Goal: Task Accomplishment & Management: Use online tool/utility

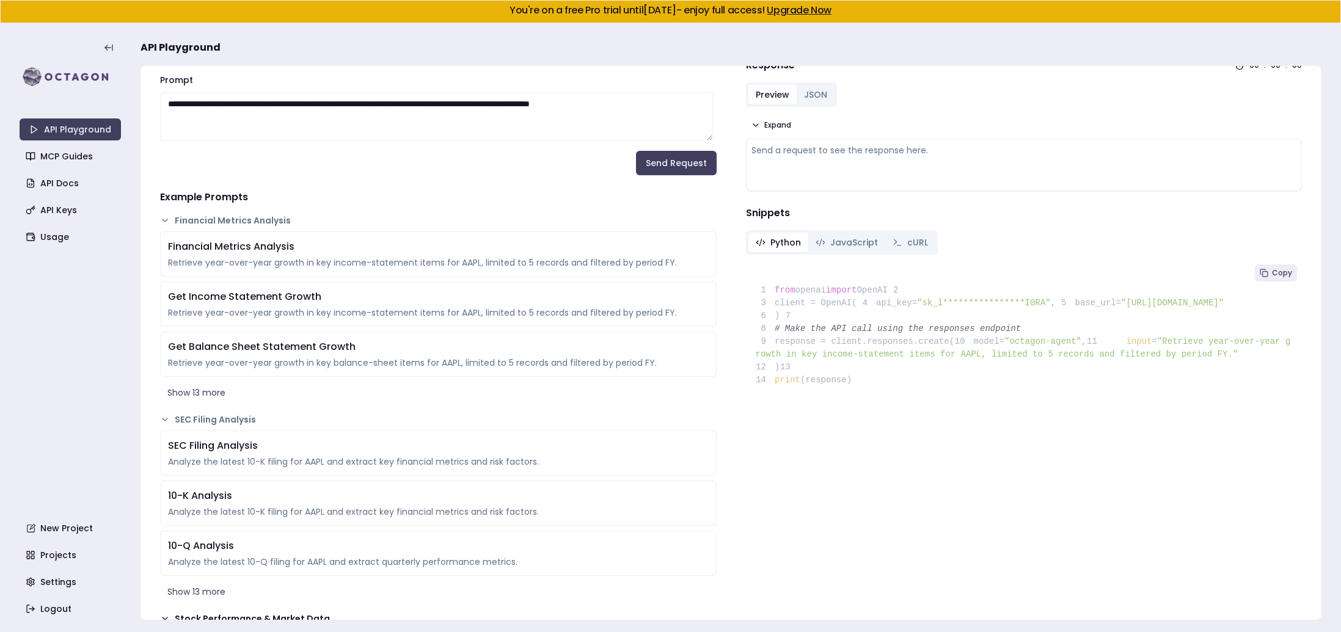
scroll to position [61, 0]
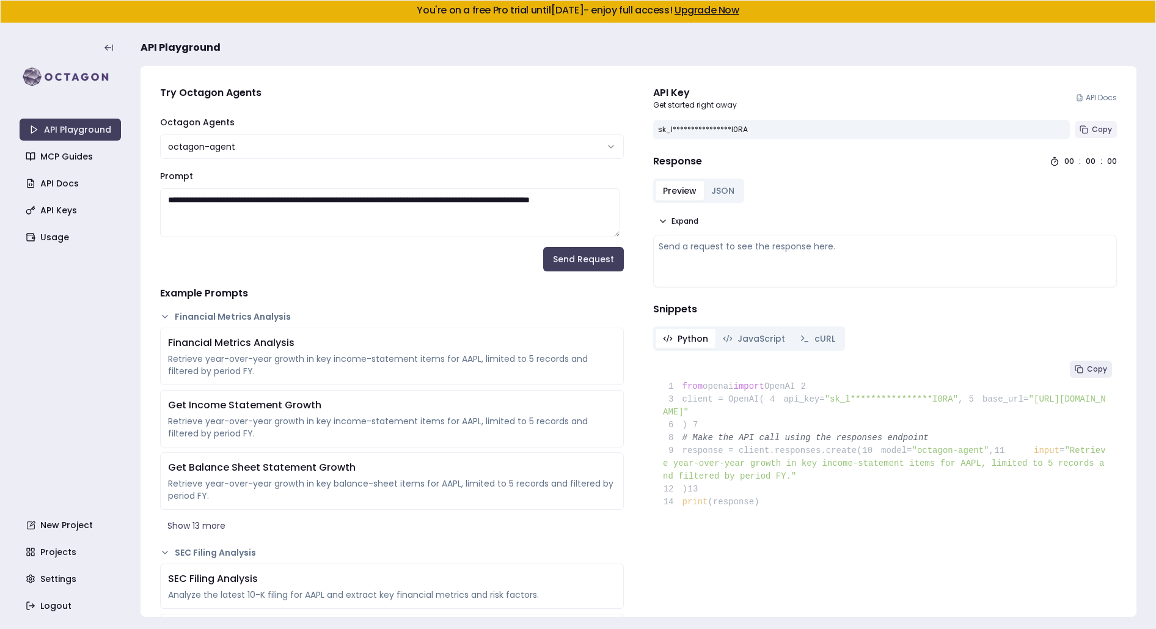
click at [779, 127] on span "Copy" at bounding box center [1101, 130] width 20 height 10
click at [720, 190] on button "JSON" at bounding box center [723, 191] width 38 height 20
click at [669, 192] on button "Preview" at bounding box center [679, 191] width 48 height 20
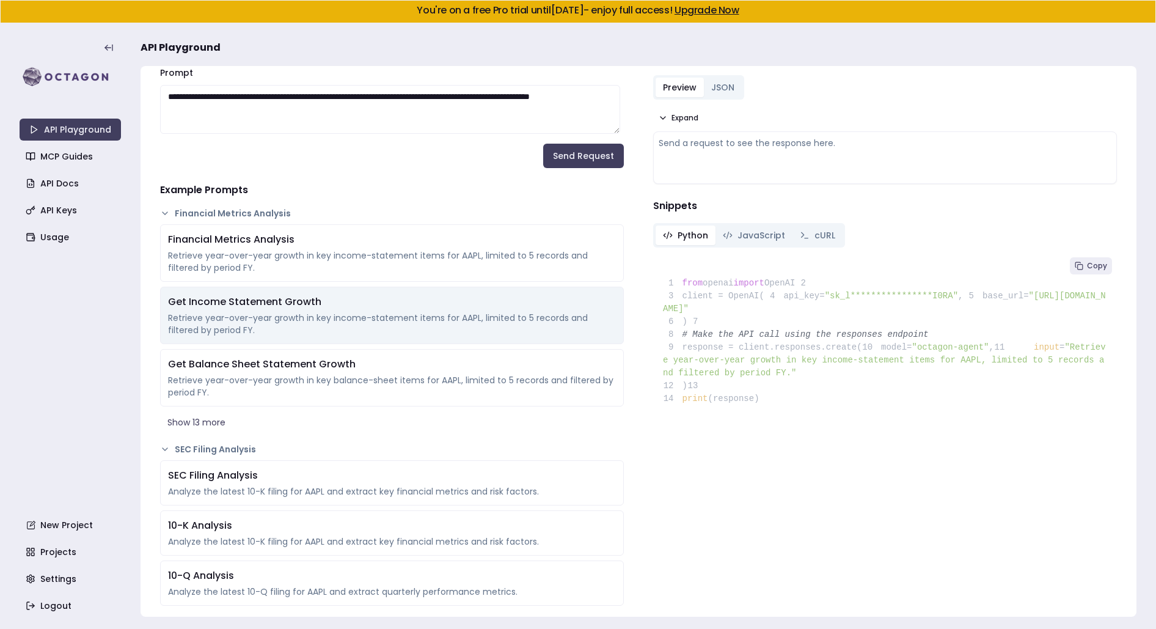
scroll to position [122, 0]
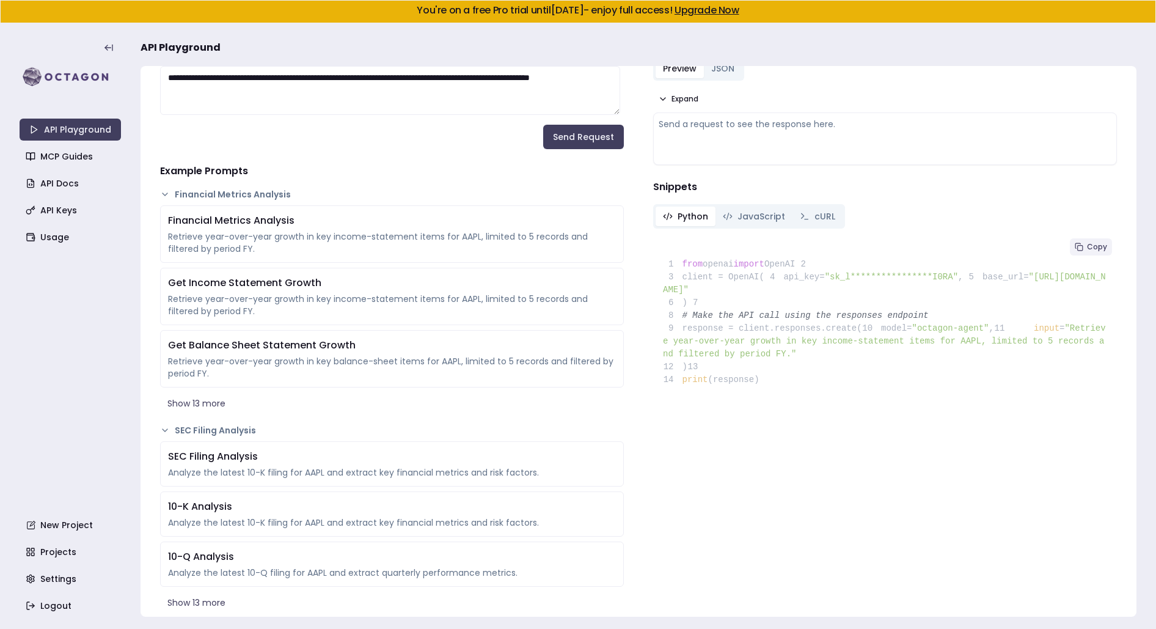
click at [779, 247] on span "Copy" at bounding box center [1097, 247] width 20 height 10
click at [779, 252] on button "Copy" at bounding box center [1091, 246] width 42 height 17
click at [779, 213] on span "cURL" at bounding box center [824, 216] width 21 height 12
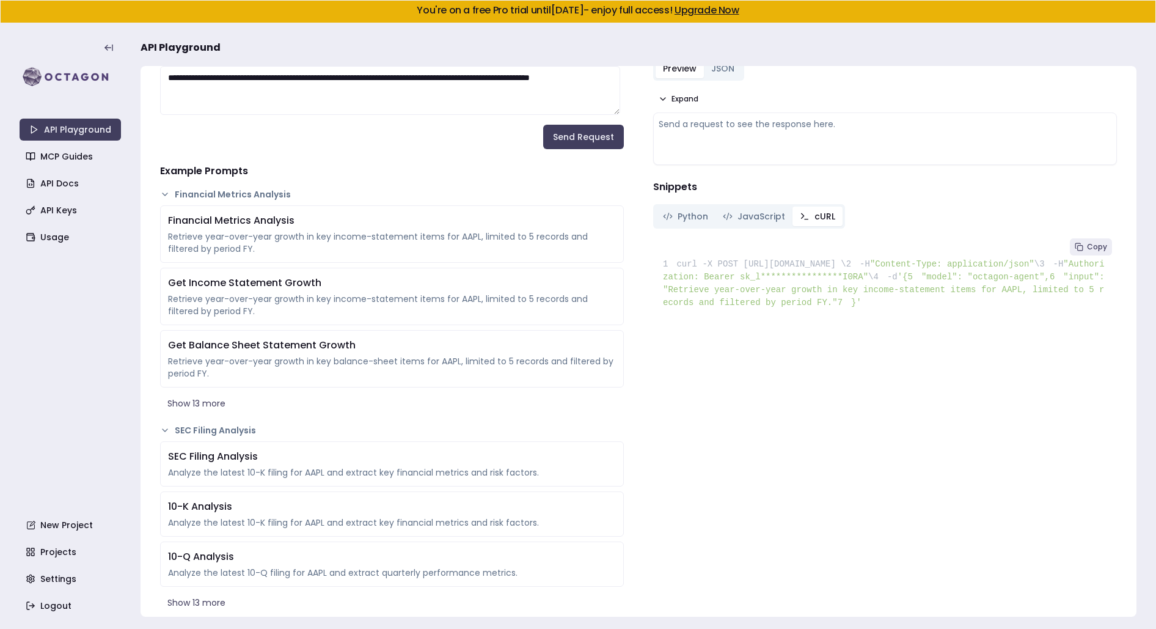
click at [742, 214] on span "JavaScript" at bounding box center [761, 216] width 48 height 12
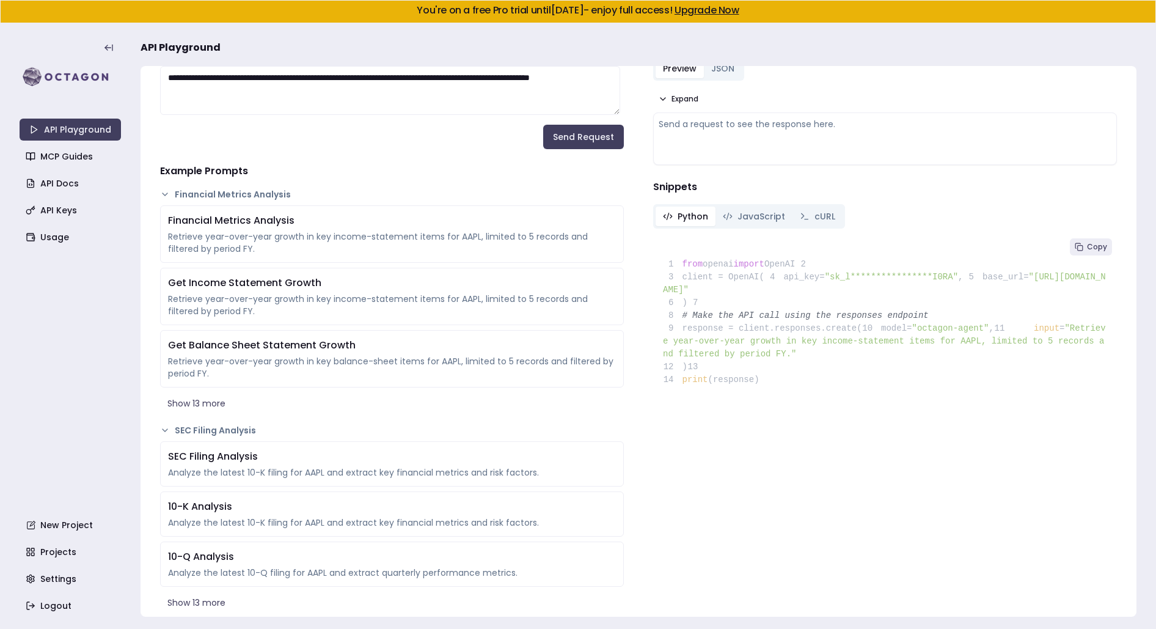
click at [684, 214] on span "Python" at bounding box center [692, 216] width 31 height 12
click at [779, 250] on rect at bounding box center [1079, 248] width 5 height 5
click at [779, 247] on icon at bounding box center [1078, 246] width 9 height 9
